Goal: Task Accomplishment & Management: Complete application form

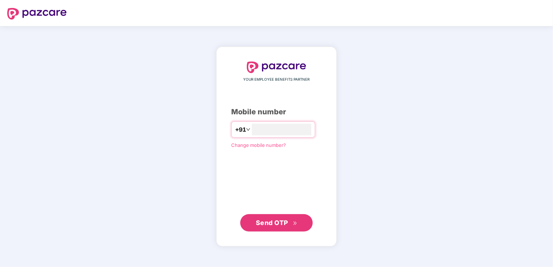
type input "**********"
drag, startPoint x: 248, startPoint y: 212, endPoint x: 269, endPoint y: 222, distance: 24.0
click at [248, 212] on div "**********" at bounding box center [276, 147] width 91 height 170
click at [270, 223] on span "Send OTP" at bounding box center [272, 223] width 32 height 8
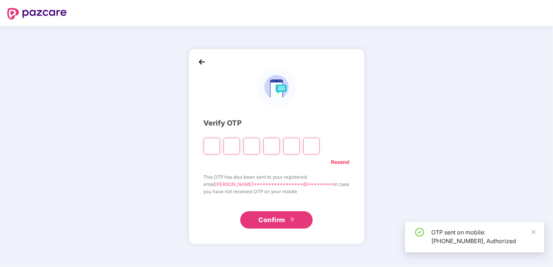
type input "*"
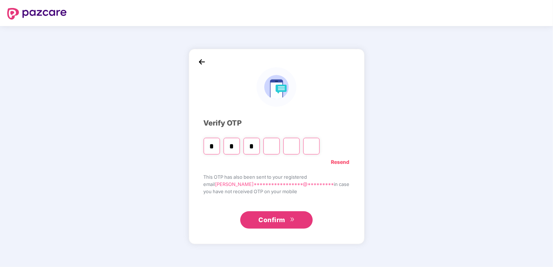
type input "*"
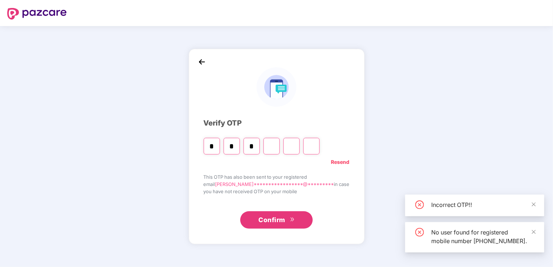
type input "*"
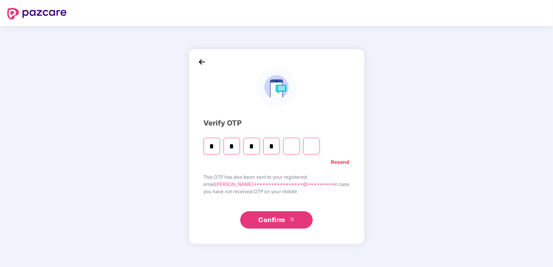
type input "*"
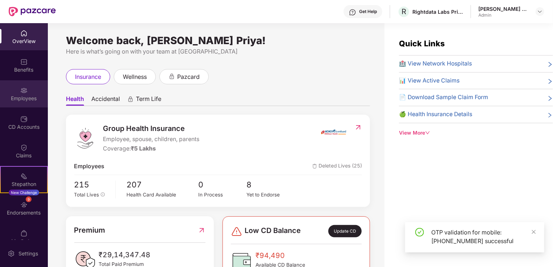
click at [26, 96] on div "Employees" at bounding box center [24, 98] width 48 height 7
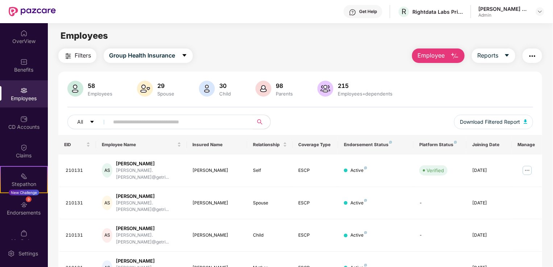
click at [440, 55] on span "Employee" at bounding box center [430, 55] width 27 height 9
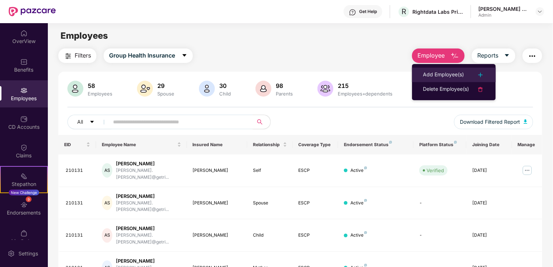
click at [454, 73] on div "Add Employee(s)" at bounding box center [443, 75] width 41 height 9
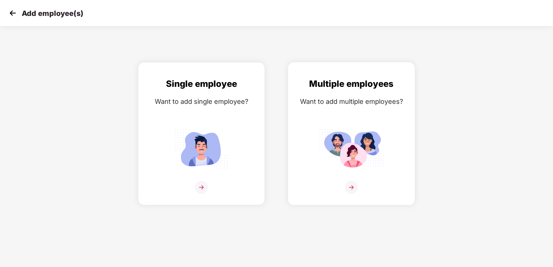
click at [348, 196] on div at bounding box center [352, 192] width 112 height 22
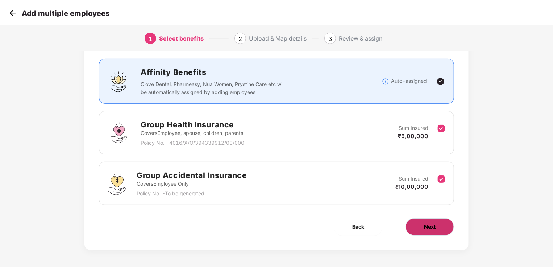
scroll to position [42, 0]
click at [440, 224] on button "Next" at bounding box center [429, 226] width 49 height 17
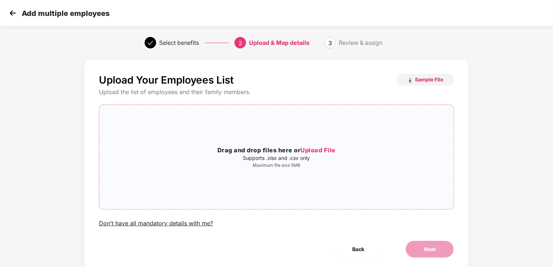
click at [304, 150] on span "Upload File" at bounding box center [317, 150] width 35 height 7
click at [298, 163] on p "Maximum file size 5MB" at bounding box center [276, 166] width 354 height 6
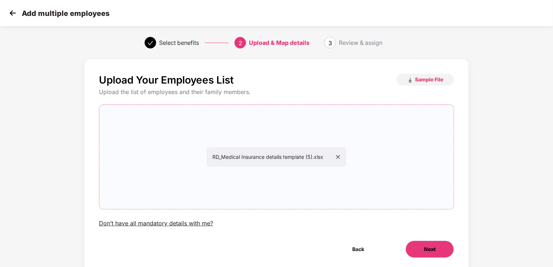
click at [434, 254] on button "Next" at bounding box center [429, 249] width 49 height 17
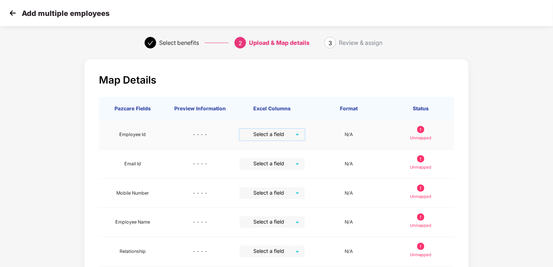
drag, startPoint x: 282, startPoint y: 134, endPoint x: 288, endPoint y: 147, distance: 14.6
click at [282, 134] on input "search" at bounding box center [269, 134] width 52 height 11
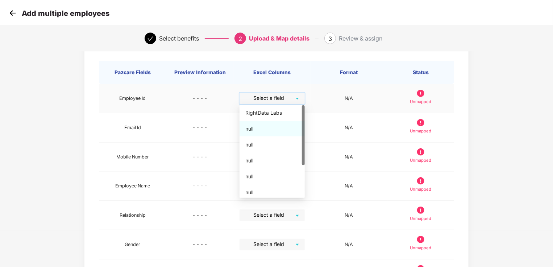
click at [268, 128] on div "null" at bounding box center [272, 129] width 54 height 8
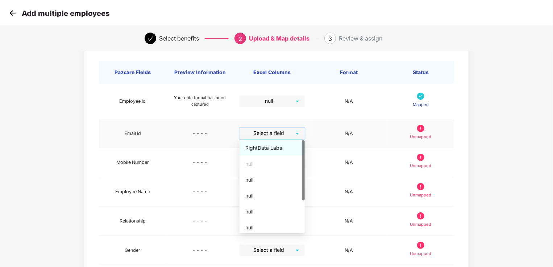
click at [284, 130] on input "search" at bounding box center [269, 133] width 52 height 11
click at [275, 177] on div "null" at bounding box center [272, 180] width 54 height 8
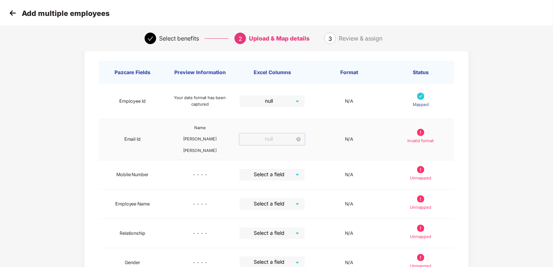
click at [284, 143] on span "null" at bounding box center [271, 140] width 57 height 12
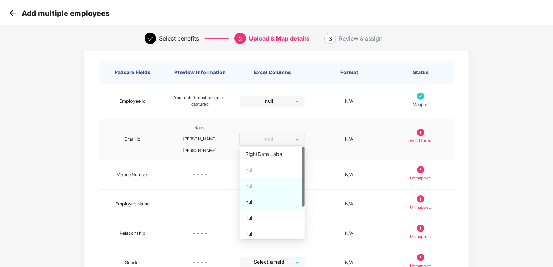
click at [284, 205] on div "null" at bounding box center [272, 202] width 54 height 8
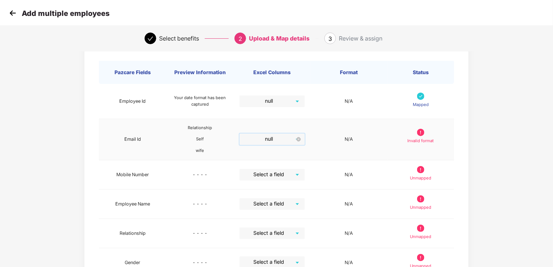
click at [293, 140] on span "null" at bounding box center [271, 140] width 57 height 12
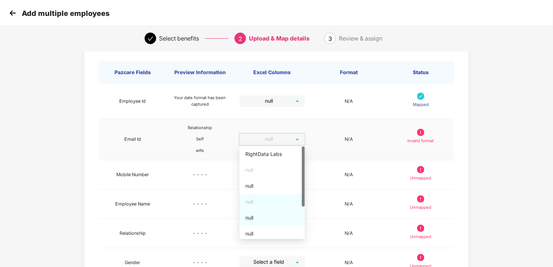
click at [280, 218] on div "null" at bounding box center [272, 218] width 54 height 8
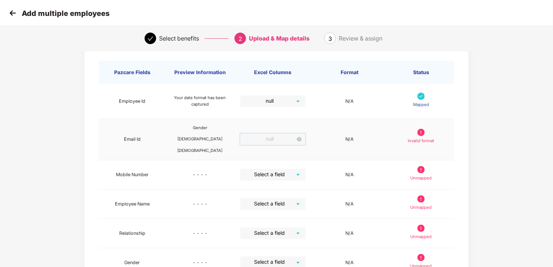
click at [290, 139] on span "null" at bounding box center [272, 140] width 57 height 12
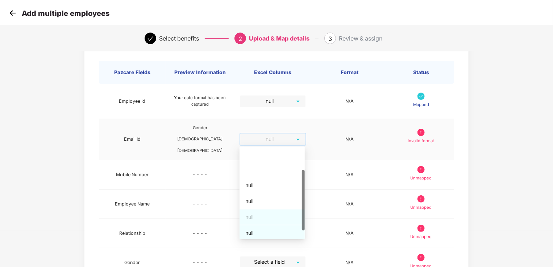
scroll to position [36, 0]
click at [284, 211] on div "null" at bounding box center [272, 213] width 54 height 8
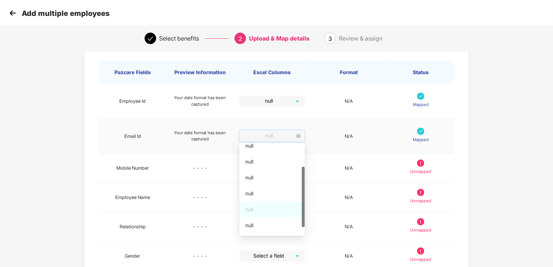
click at [302, 135] on div "null" at bounding box center [271, 136] width 65 height 12
click at [272, 225] on div "null" at bounding box center [272, 226] width 54 height 8
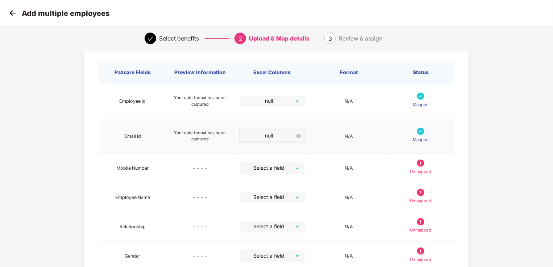
click at [290, 138] on span "null" at bounding box center [271, 136] width 57 height 12
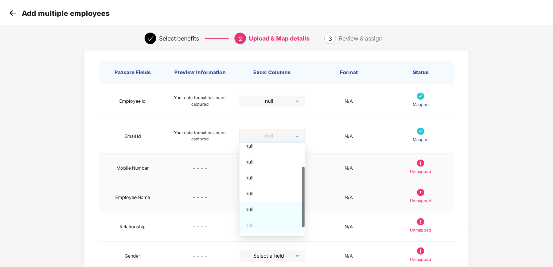
click at [222, 181] on td "- - - -" at bounding box center [200, 168] width 68 height 29
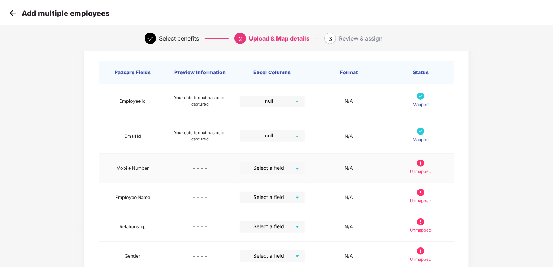
click at [296, 168] on input "search" at bounding box center [269, 168] width 52 height 11
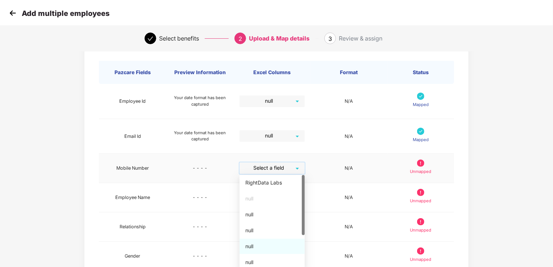
click at [262, 245] on div "null" at bounding box center [272, 247] width 54 height 8
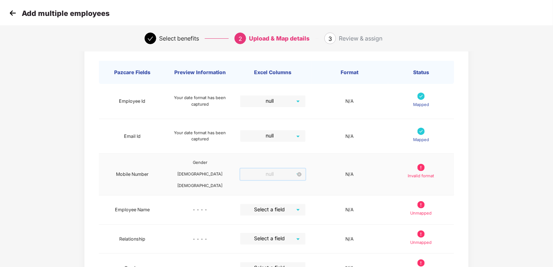
click at [284, 171] on span "null" at bounding box center [272, 175] width 57 height 12
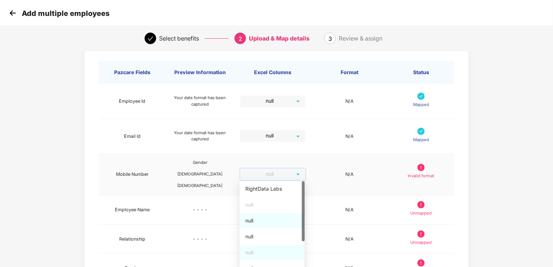
click at [268, 221] on div "null" at bounding box center [272, 221] width 54 height 8
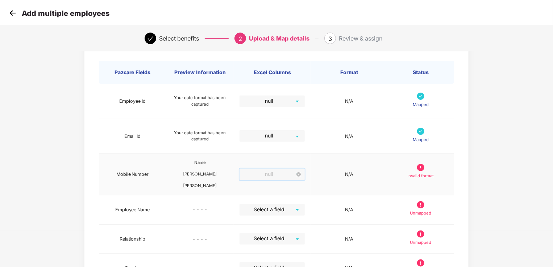
click at [293, 173] on span "null" at bounding box center [271, 175] width 57 height 12
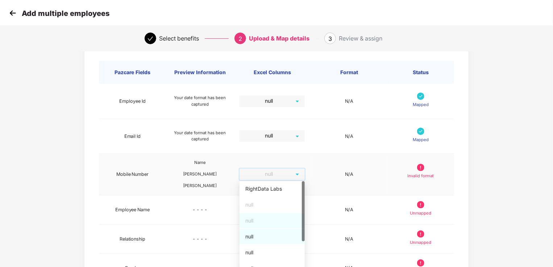
click at [270, 243] on div "null" at bounding box center [271, 236] width 65 height 15
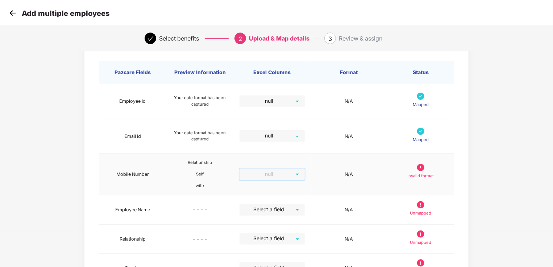
click at [288, 178] on span "null" at bounding box center [271, 175] width 57 height 12
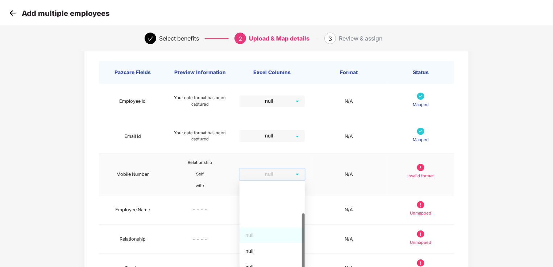
scroll to position [49, 0]
click at [275, 233] on div "null" at bounding box center [272, 235] width 54 height 8
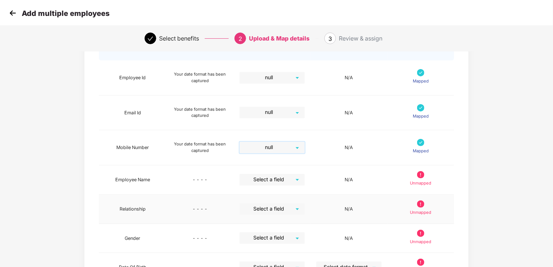
scroll to position [72, 0]
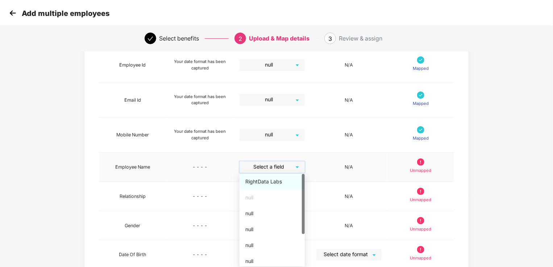
click at [291, 169] on input "search" at bounding box center [269, 167] width 52 height 11
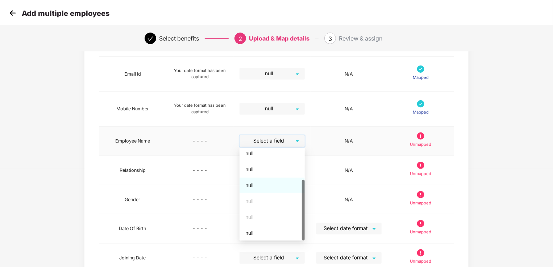
scroll to position [109, 0]
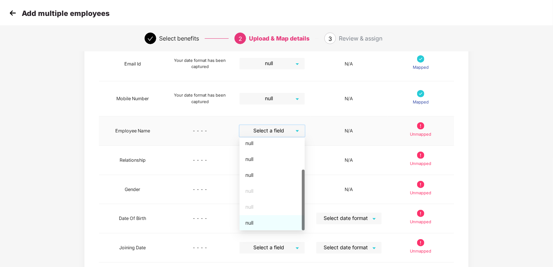
click at [283, 219] on div "null" at bounding box center [272, 223] width 54 height 8
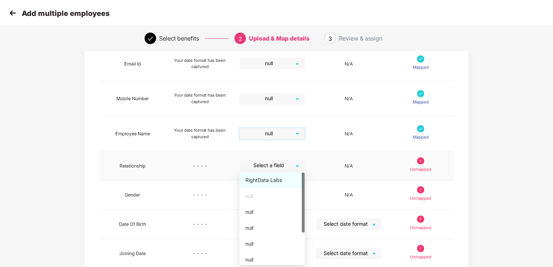
drag, startPoint x: 297, startPoint y: 166, endPoint x: 287, endPoint y: 183, distance: 20.1
click at [295, 167] on div "Select a field" at bounding box center [271, 166] width 65 height 12
click at [271, 214] on div "null" at bounding box center [272, 212] width 54 height 8
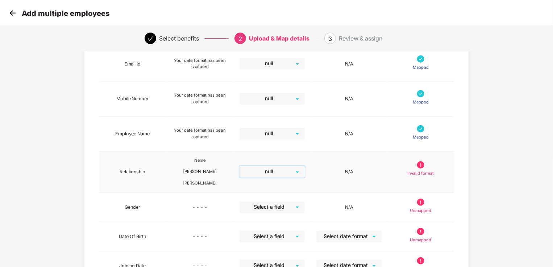
drag, startPoint x: 297, startPoint y: 170, endPoint x: 297, endPoint y: 175, distance: 5.1
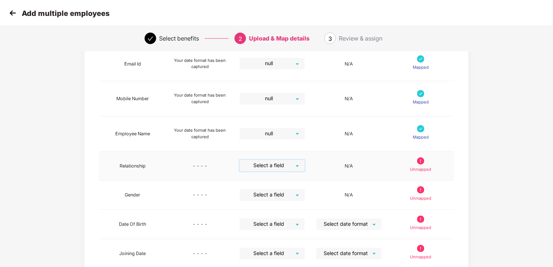
click at [298, 161] on div "Select a field" at bounding box center [271, 166] width 65 height 12
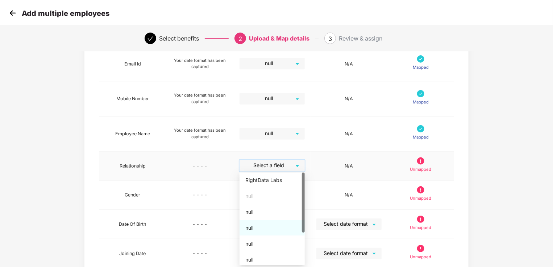
click at [283, 230] on div "null" at bounding box center [272, 228] width 54 height 8
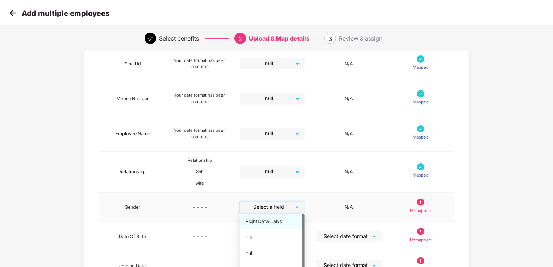
click at [296, 210] on div "Select a field" at bounding box center [271, 208] width 65 height 12
click at [269, 261] on div "null" at bounding box center [272, 264] width 54 height 8
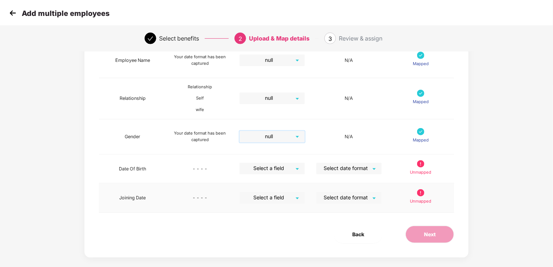
scroll to position [190, 0]
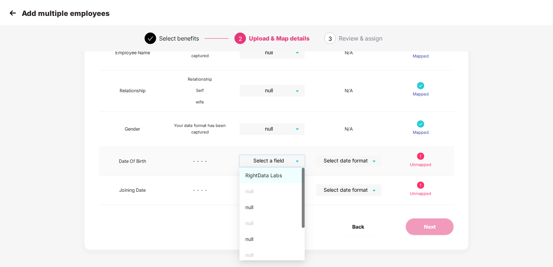
click at [295, 162] on input "search" at bounding box center [269, 160] width 52 height 11
click at [274, 206] on div "null" at bounding box center [272, 208] width 54 height 8
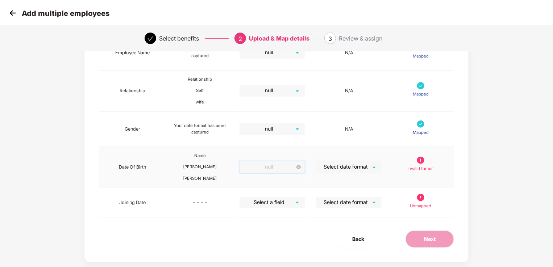
click at [294, 169] on span "null" at bounding box center [271, 168] width 57 height 12
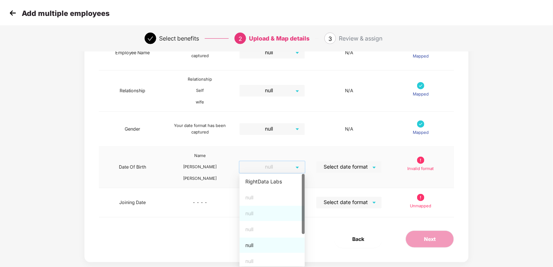
click at [275, 250] on div "null" at bounding box center [271, 245] width 65 height 15
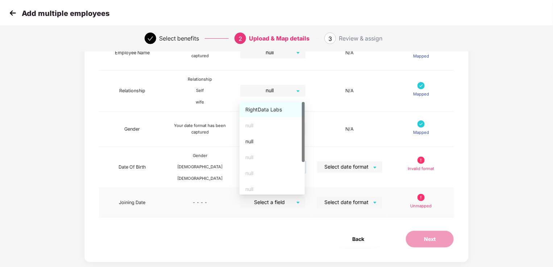
click at [298, 202] on div "Select a field" at bounding box center [272, 203] width 65 height 12
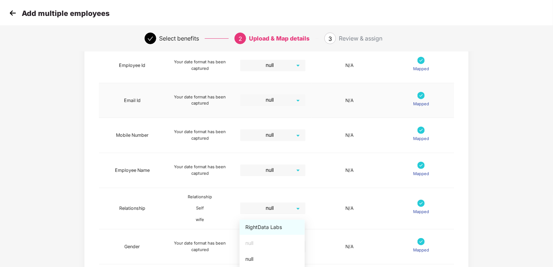
scroll to position [72, 0]
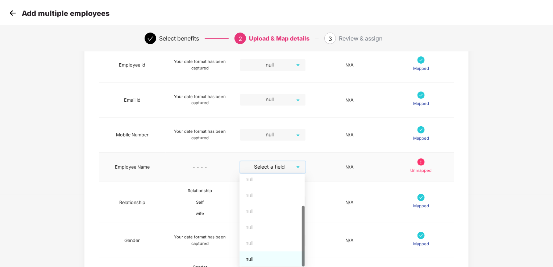
click at [296, 170] on div "Select a field" at bounding box center [272, 168] width 65 height 12
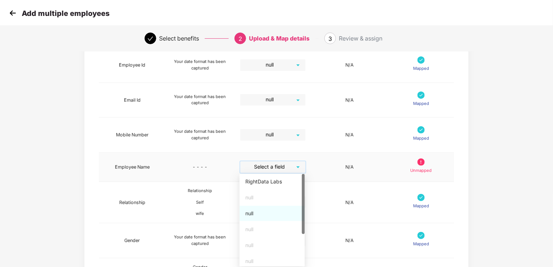
click at [280, 211] on div "null" at bounding box center [272, 214] width 54 height 8
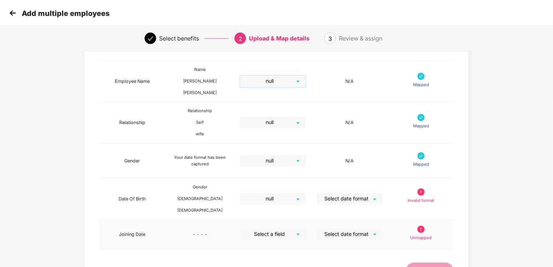
scroll to position [209, 0]
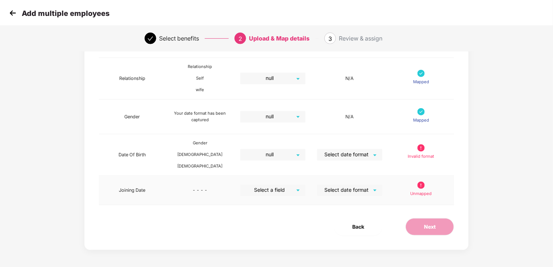
click at [297, 189] on div "Select a field" at bounding box center [272, 191] width 65 height 12
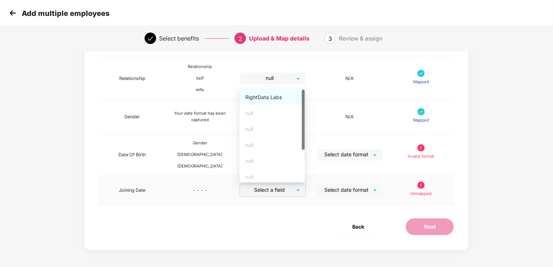
scroll to position [49, 0]
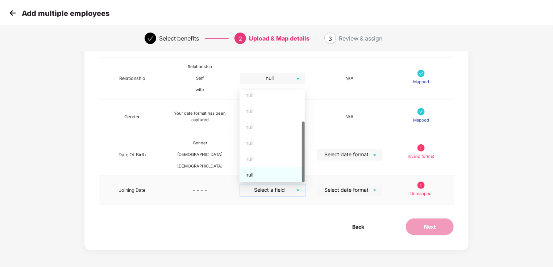
click at [284, 179] on div "null" at bounding box center [271, 174] width 65 height 15
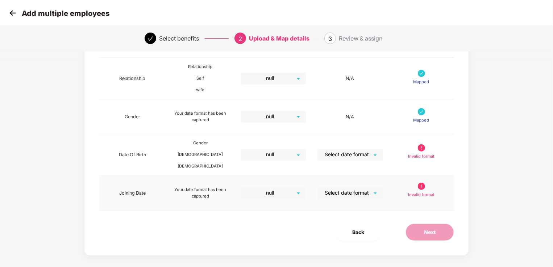
click at [432, 208] on td "Invalid format" at bounding box center [421, 193] width 66 height 35
click at [370, 156] on input "search" at bounding box center [347, 154] width 52 height 11
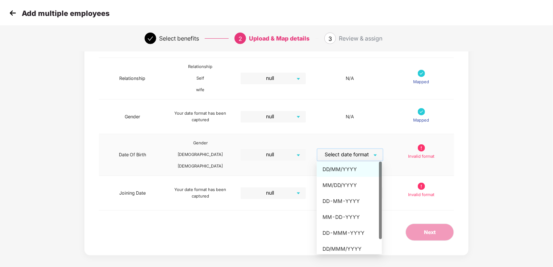
click at [365, 168] on div "DD/MM/YYYY" at bounding box center [349, 170] width 54 height 8
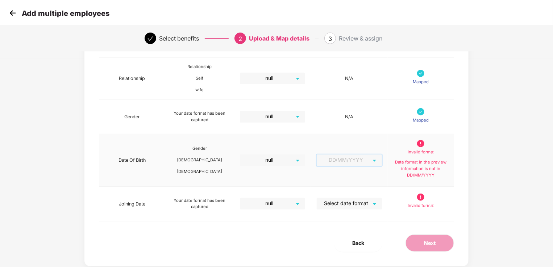
click at [368, 158] on span "DD/MM/YYYY" at bounding box center [349, 161] width 57 height 12
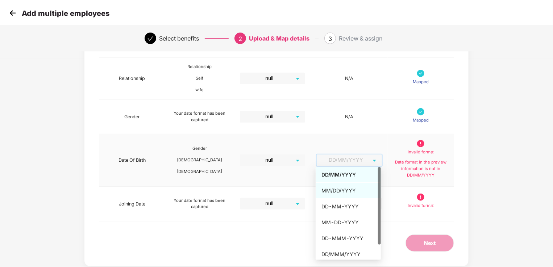
click at [357, 191] on div "MM/DD/YYYY" at bounding box center [348, 191] width 54 height 8
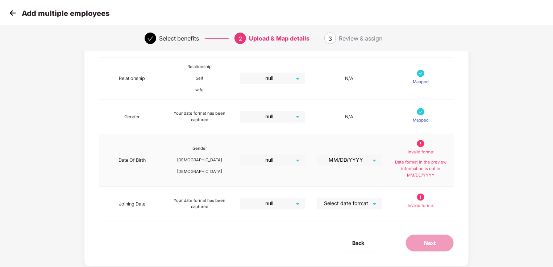
click at [409, 162] on p "Date format in the preview information is not in MM/DD/YYYY" at bounding box center [420, 168] width 55 height 19
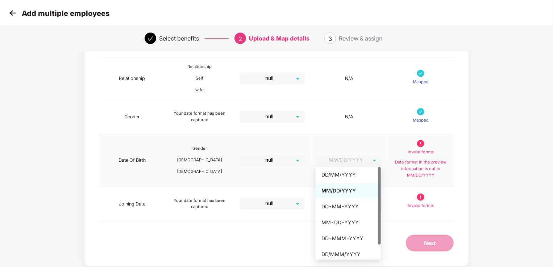
click at [373, 162] on span "MM/DD/YYYY" at bounding box center [349, 161] width 57 height 12
click at [355, 175] on div "DD/MM/YYYY" at bounding box center [348, 175] width 54 height 8
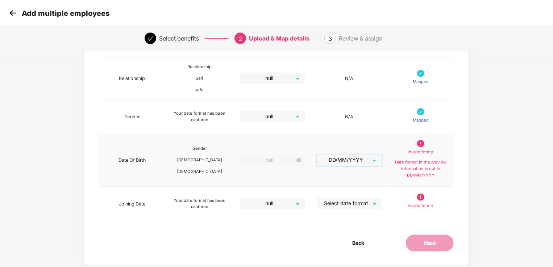
click at [300, 162] on div "null" at bounding box center [272, 161] width 65 height 12
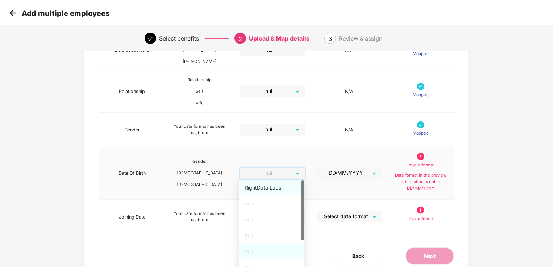
scroll to position [209, 0]
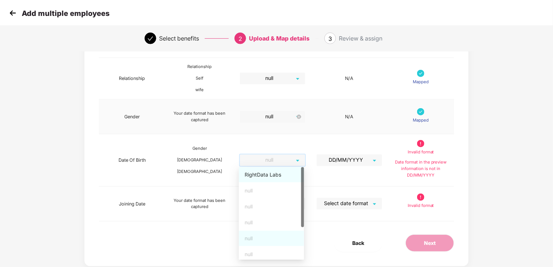
click at [298, 120] on span "null" at bounding box center [272, 117] width 57 height 12
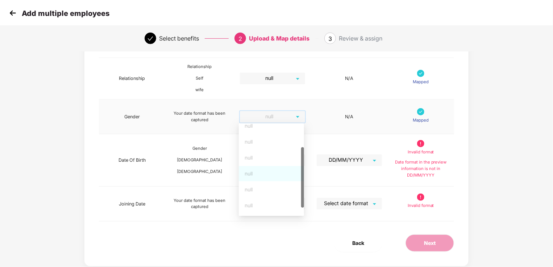
scroll to position [0, 0]
click at [275, 163] on div "null" at bounding box center [271, 163] width 54 height 8
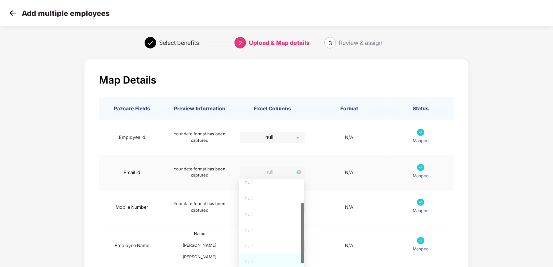
click at [293, 172] on span "null" at bounding box center [272, 173] width 57 height 12
click at [277, 208] on div "null null null null null null" at bounding box center [271, 224] width 65 height 95
click at [273, 212] on div "null" at bounding box center [271, 216] width 65 height 15
click at [334, 162] on td "N/A" at bounding box center [349, 172] width 77 height 35
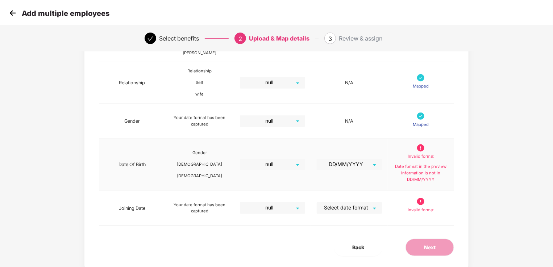
scroll to position [225, 0]
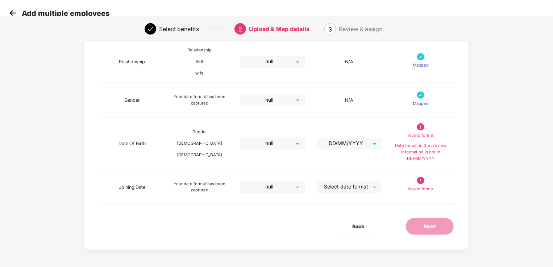
click at [362, 215] on div "Map Details Pazcare Fields Preview Information Excel Columns Format Status Empl…" at bounding box center [276, 42] width 384 height 416
click at [362, 226] on span "Back" at bounding box center [358, 227] width 12 height 8
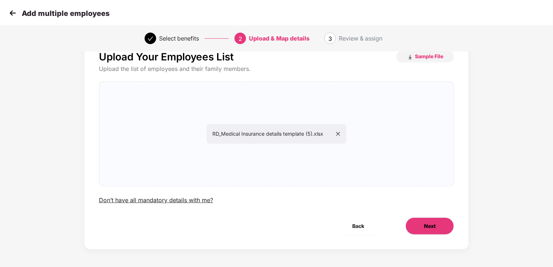
click at [426, 229] on span "Next" at bounding box center [430, 226] width 12 height 8
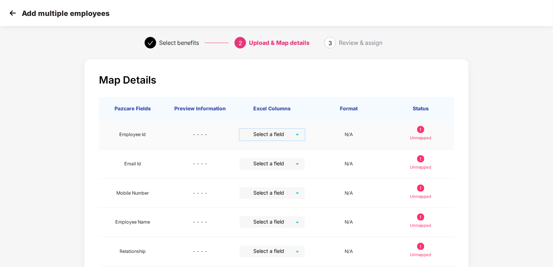
click at [283, 137] on input "search" at bounding box center [269, 134] width 52 height 11
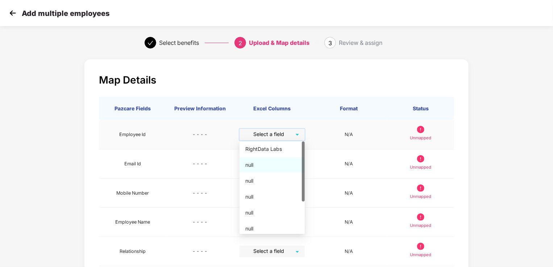
click at [267, 164] on div "null" at bounding box center [272, 165] width 54 height 8
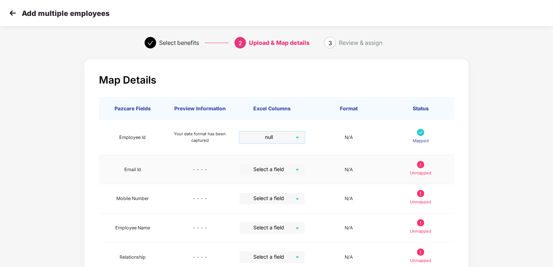
click at [288, 169] on input "search" at bounding box center [269, 169] width 52 height 11
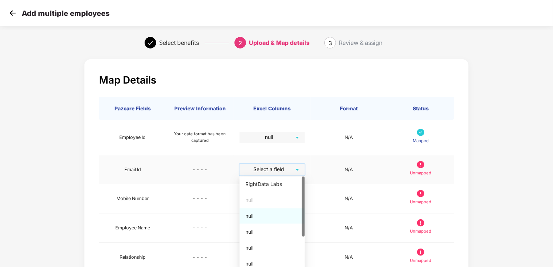
click at [283, 214] on div "null" at bounding box center [272, 216] width 54 height 8
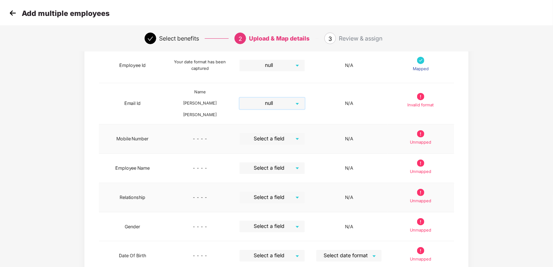
scroll to position [72, 0]
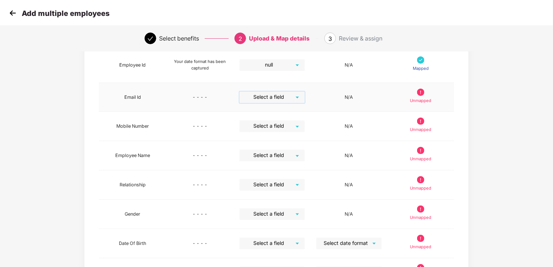
click at [295, 88] on td "Select a field" at bounding box center [272, 97] width 77 height 29
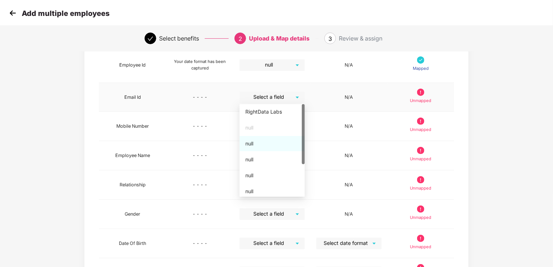
click at [300, 96] on div "Select a field" at bounding box center [271, 98] width 65 height 12
click at [282, 153] on div "null" at bounding box center [271, 159] width 65 height 15
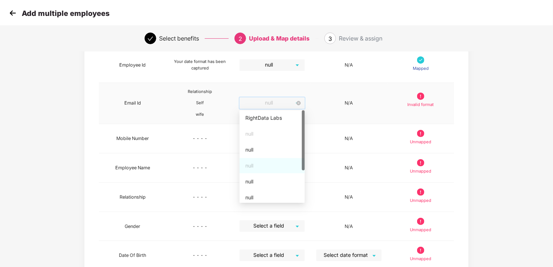
click at [290, 105] on span "null" at bounding box center [271, 103] width 57 height 12
click at [279, 182] on div "null" at bounding box center [272, 182] width 54 height 8
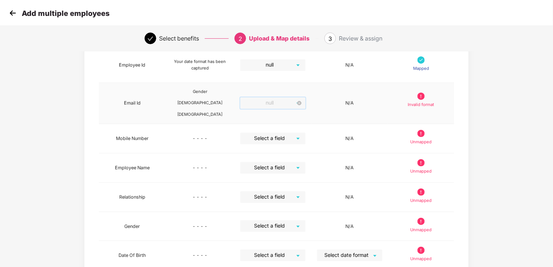
click at [293, 104] on span "null" at bounding box center [272, 103] width 57 height 12
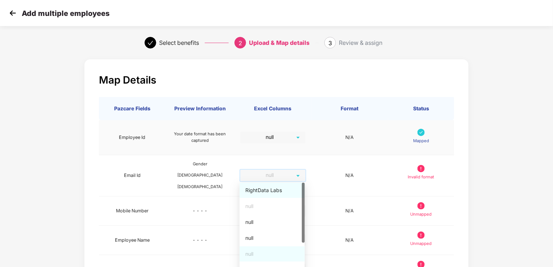
scroll to position [167, 0]
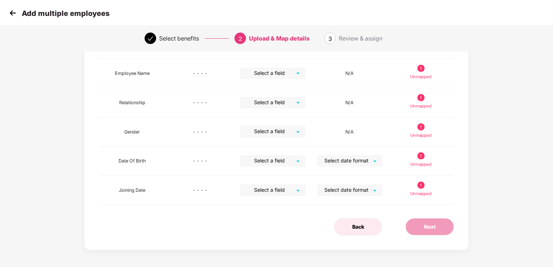
click at [358, 225] on span "Back" at bounding box center [358, 227] width 12 height 8
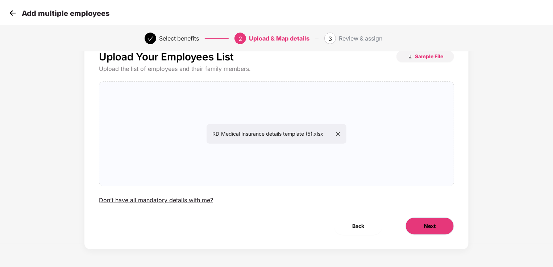
click at [427, 226] on span "Next" at bounding box center [430, 226] width 12 height 8
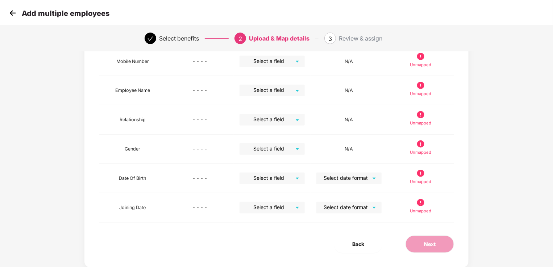
scroll to position [149, 0]
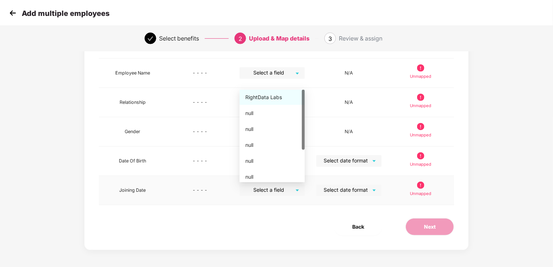
click at [303, 187] on div "Select a field" at bounding box center [271, 191] width 65 height 12
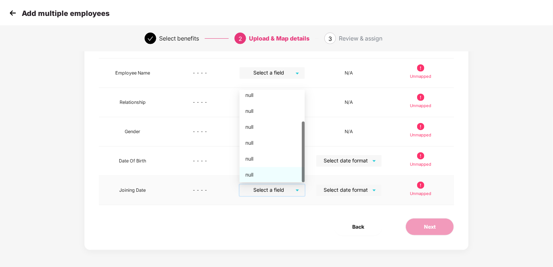
click at [287, 172] on div "null" at bounding box center [272, 175] width 54 height 8
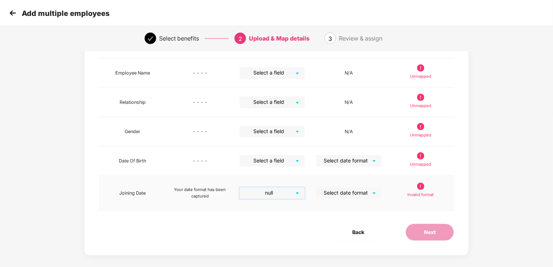
click at [370, 193] on input "search" at bounding box center [346, 193] width 52 height 11
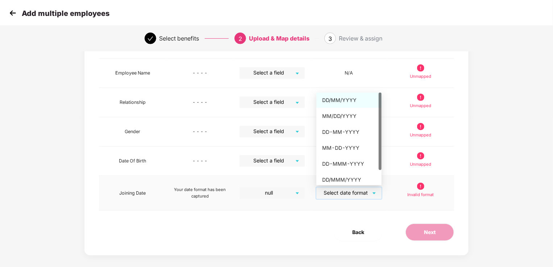
click at [365, 95] on div "DD/MM/YYYY" at bounding box center [348, 100] width 65 height 15
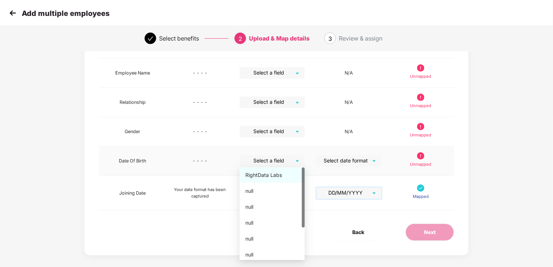
click at [297, 163] on div "Select a field" at bounding box center [271, 161] width 65 height 12
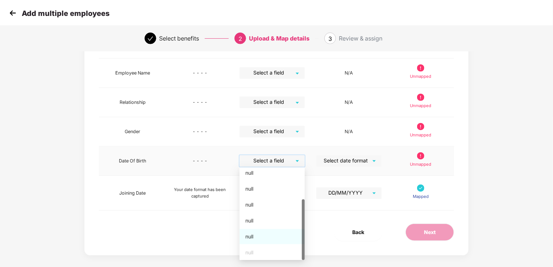
click at [278, 235] on div "null" at bounding box center [272, 237] width 54 height 8
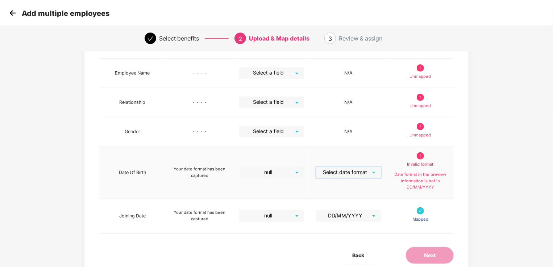
click at [365, 174] on input "search" at bounding box center [346, 172] width 52 height 11
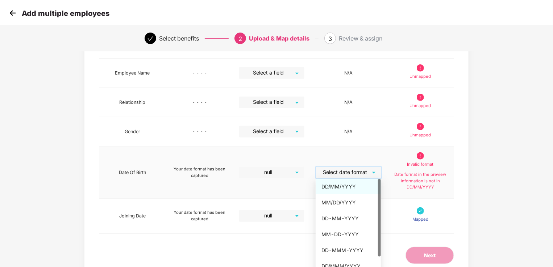
click at [358, 187] on div "DD/MM/YYYY" at bounding box center [348, 187] width 54 height 8
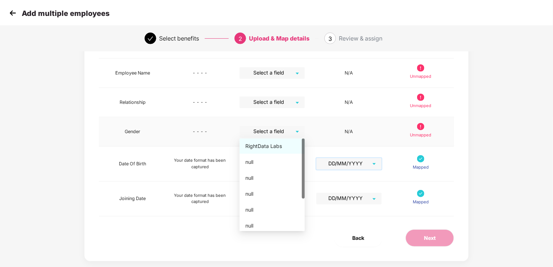
click at [301, 131] on div "Select a field" at bounding box center [271, 132] width 65 height 12
click at [272, 194] on div "null" at bounding box center [272, 194] width 54 height 8
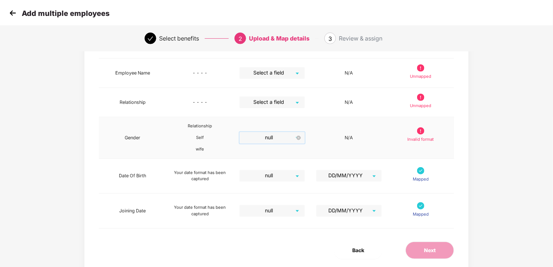
click at [292, 135] on span "null" at bounding box center [271, 138] width 57 height 12
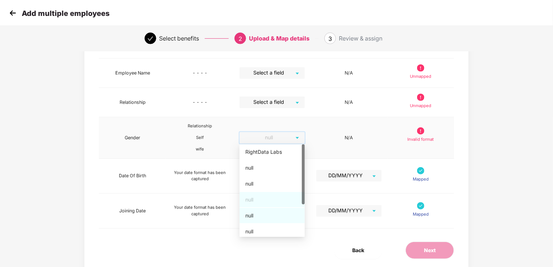
click at [267, 219] on div "null" at bounding box center [272, 216] width 54 height 8
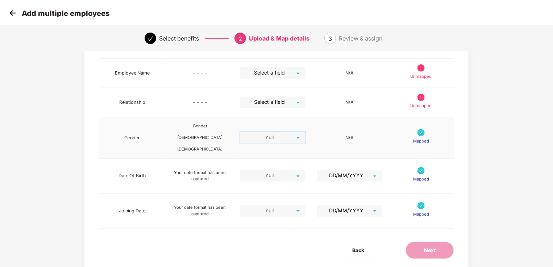
scroll to position [113, 0]
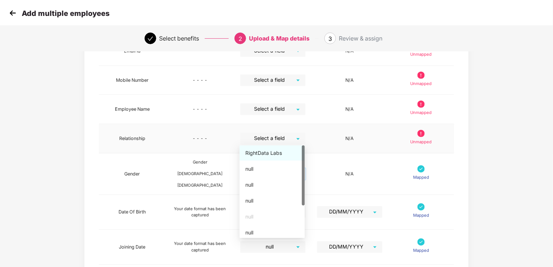
click at [297, 137] on div "Select a field" at bounding box center [272, 139] width 65 height 12
click at [272, 196] on div "null" at bounding box center [271, 200] width 65 height 15
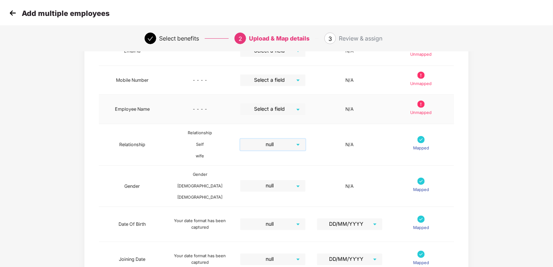
click at [294, 108] on input "search" at bounding box center [270, 109] width 52 height 11
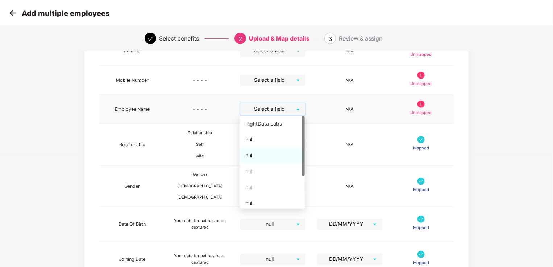
click at [280, 150] on div "null" at bounding box center [271, 155] width 65 height 15
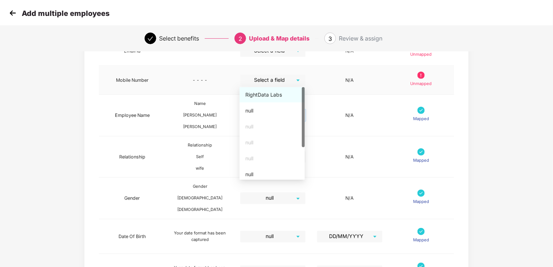
click at [298, 80] on div "Select a field" at bounding box center [272, 81] width 65 height 12
click at [284, 107] on div "null" at bounding box center [272, 111] width 54 height 8
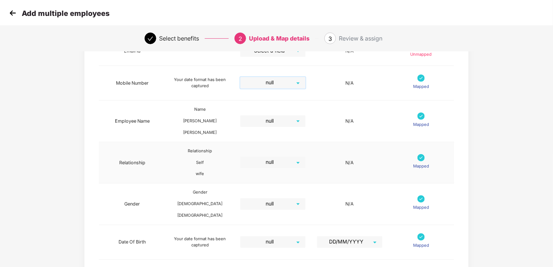
scroll to position [77, 0]
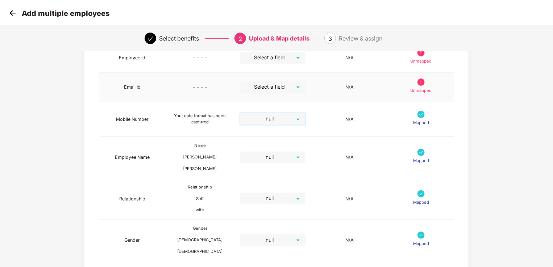
click at [297, 92] on div "Select a field" at bounding box center [272, 87] width 65 height 12
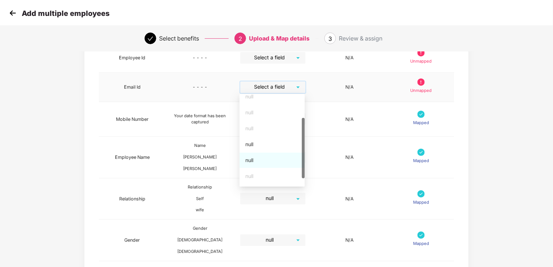
click at [287, 157] on div "null" at bounding box center [272, 160] width 54 height 8
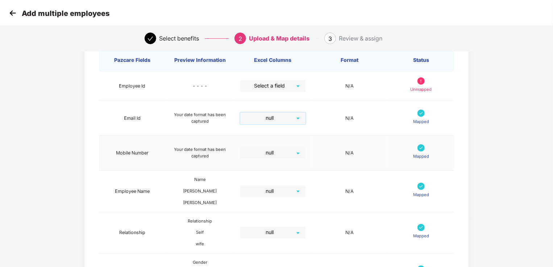
scroll to position [41, 0]
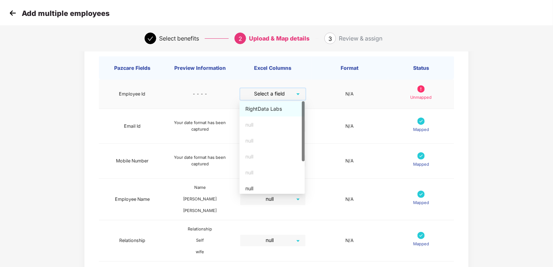
drag, startPoint x: 296, startPoint y: 97, endPoint x: 288, endPoint y: 125, distance: 29.5
click at [295, 98] on input "search" at bounding box center [270, 93] width 52 height 11
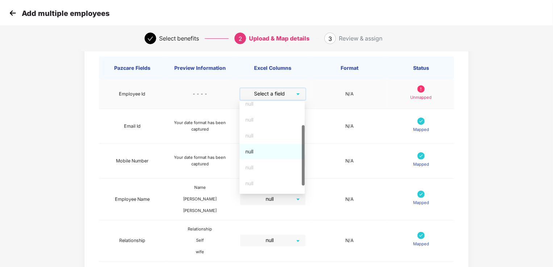
click at [280, 153] on div "null" at bounding box center [272, 152] width 54 height 8
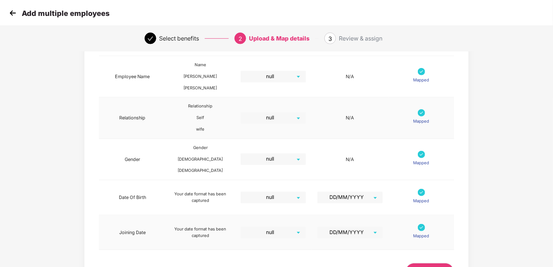
scroll to position [214, 0]
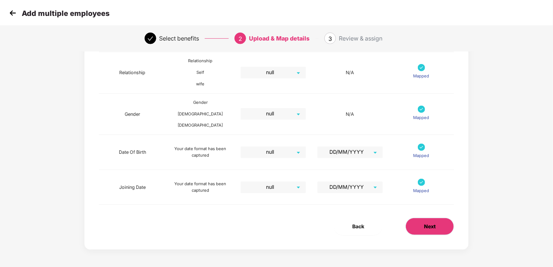
click at [431, 226] on span "Next" at bounding box center [430, 227] width 12 height 8
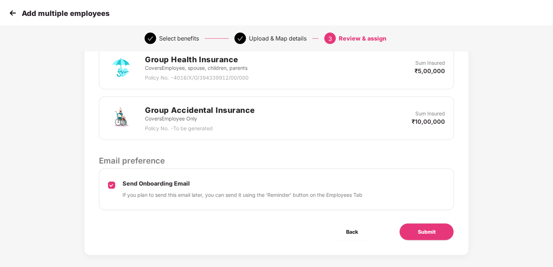
scroll to position [186, 0]
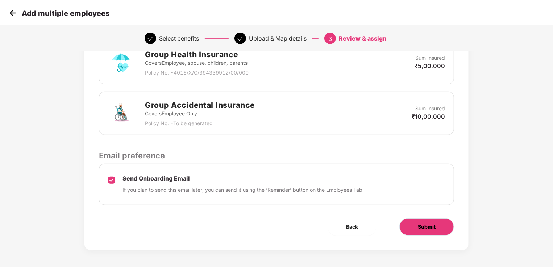
click at [433, 228] on span "Submit" at bounding box center [427, 227] width 18 height 8
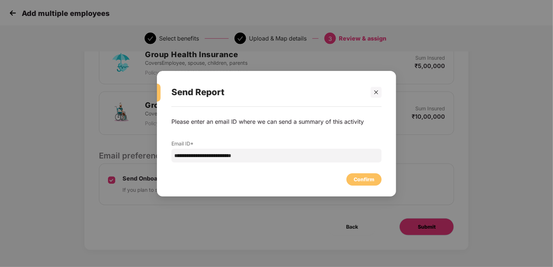
scroll to position [0, 0]
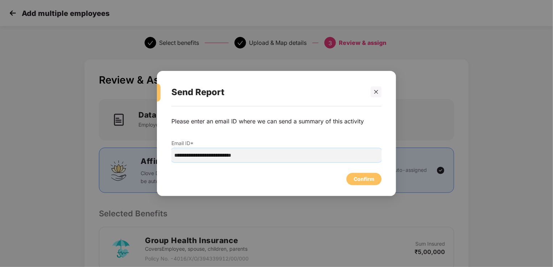
drag, startPoint x: 303, startPoint y: 157, endPoint x: 145, endPoint y: 135, distance: 159.0
click at [145, 135] on div "**********" at bounding box center [276, 133] width 553 height 267
type input "**********"
click at [372, 183] on div "Confirm" at bounding box center [363, 179] width 21 height 8
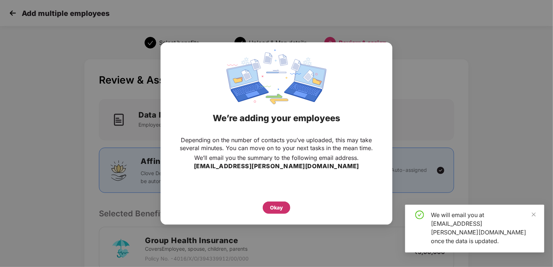
click at [283, 206] on div "Okay" at bounding box center [277, 208] width 28 height 12
